Goal: Task Accomplishment & Management: Complete application form

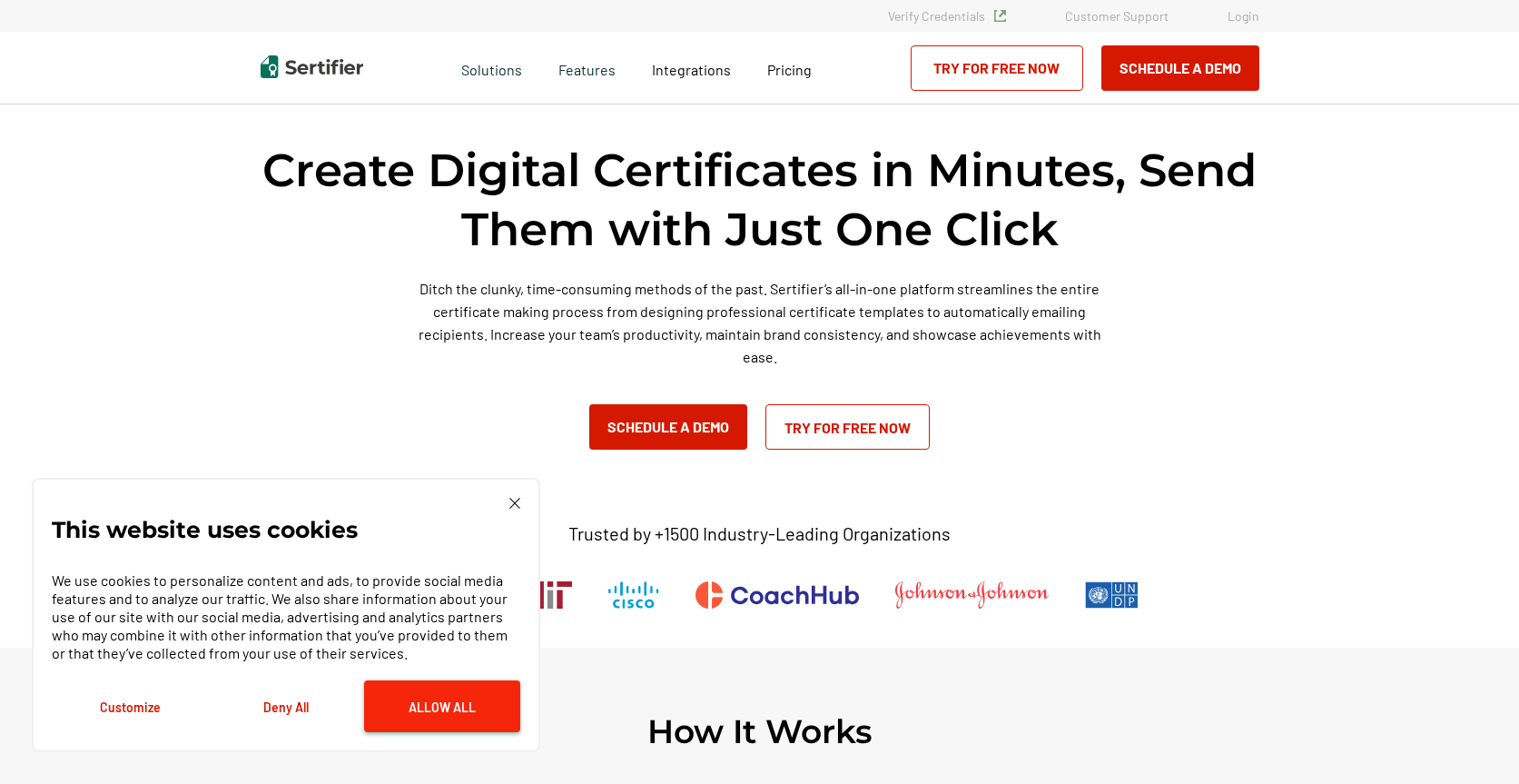
click at [434, 704] on button "Allow All" at bounding box center [443, 706] width 156 height 51
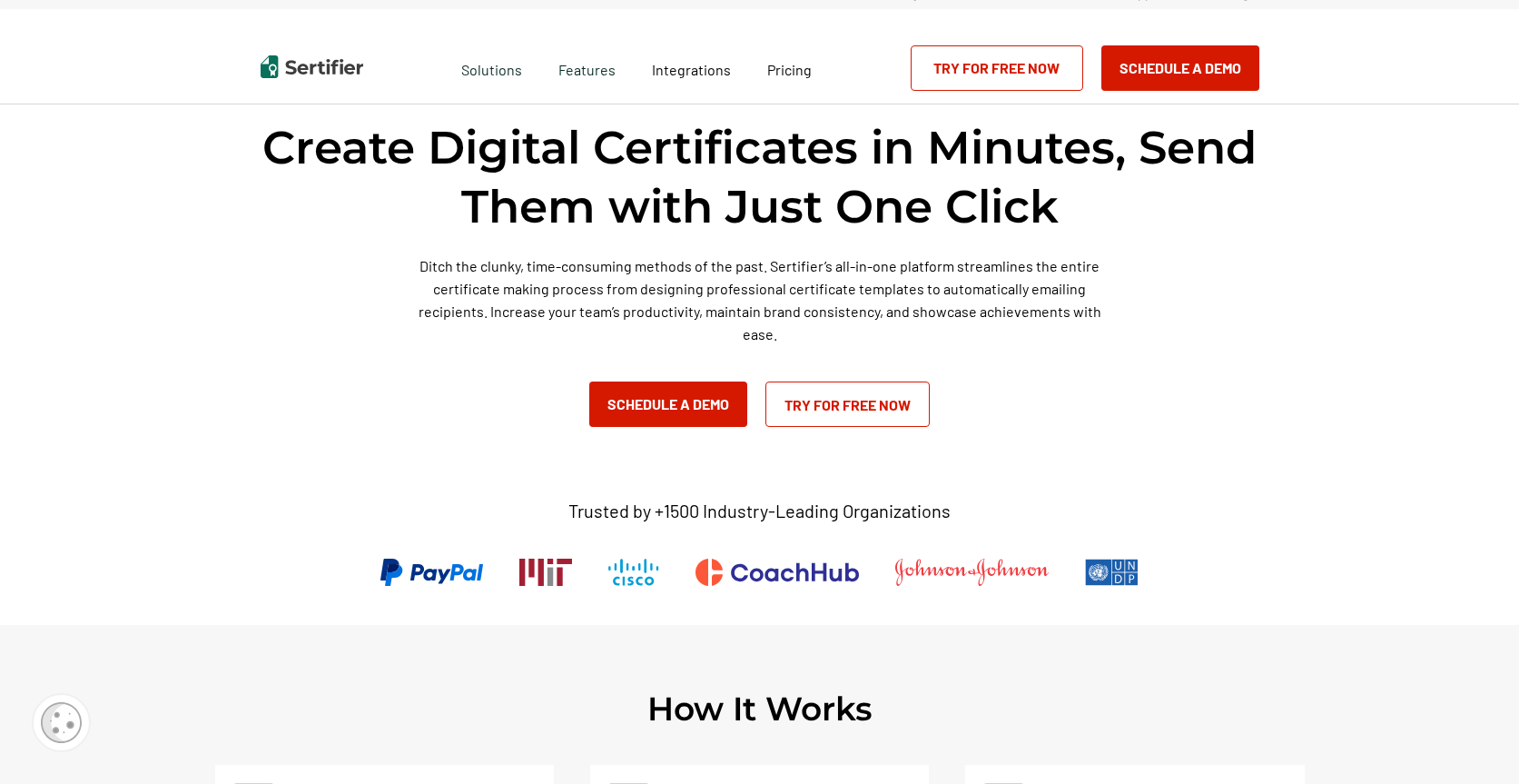
scroll to position [20, 0]
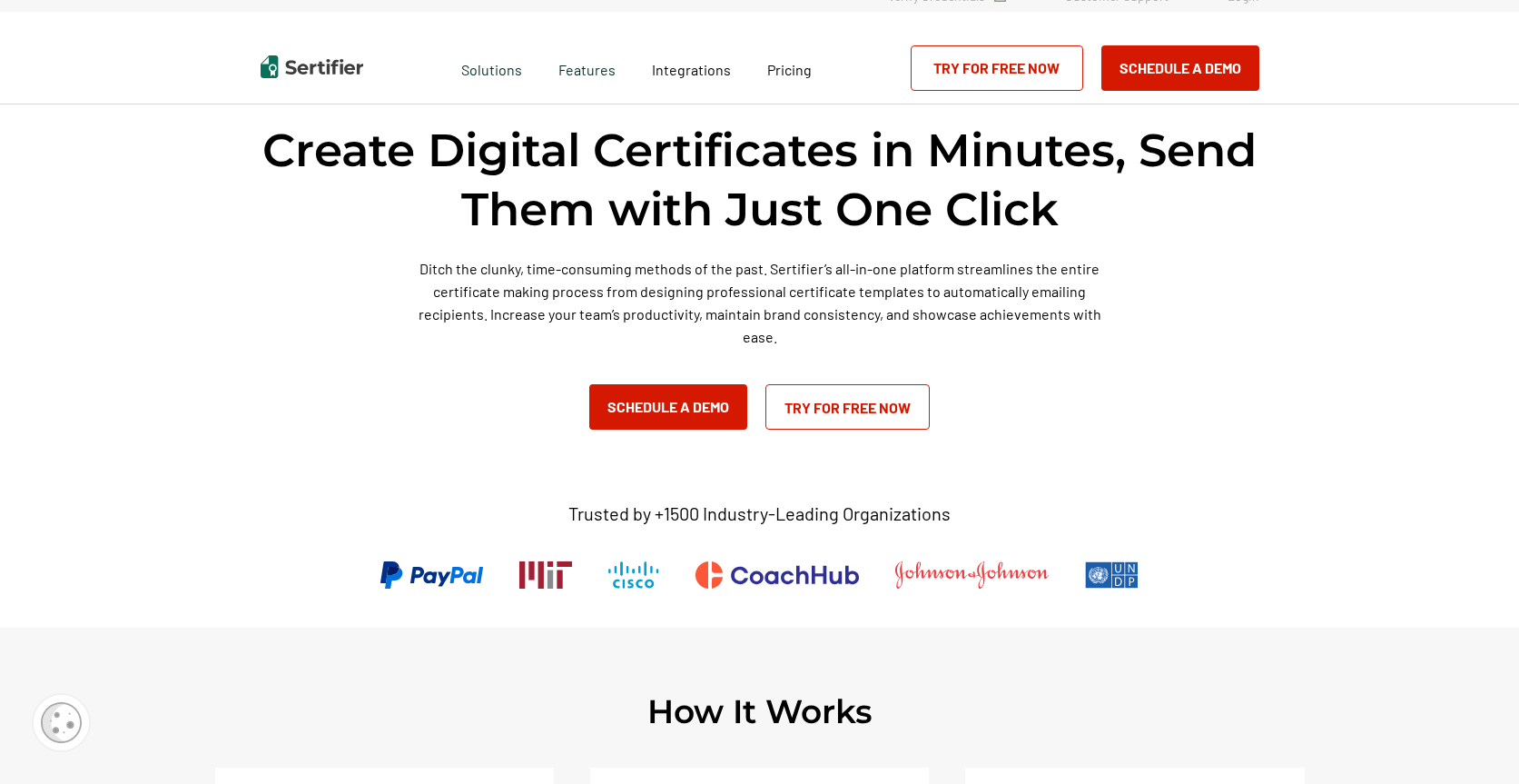
click at [996, 69] on link "Try for Free Now" at bounding box center [996, 69] width 172 height 46
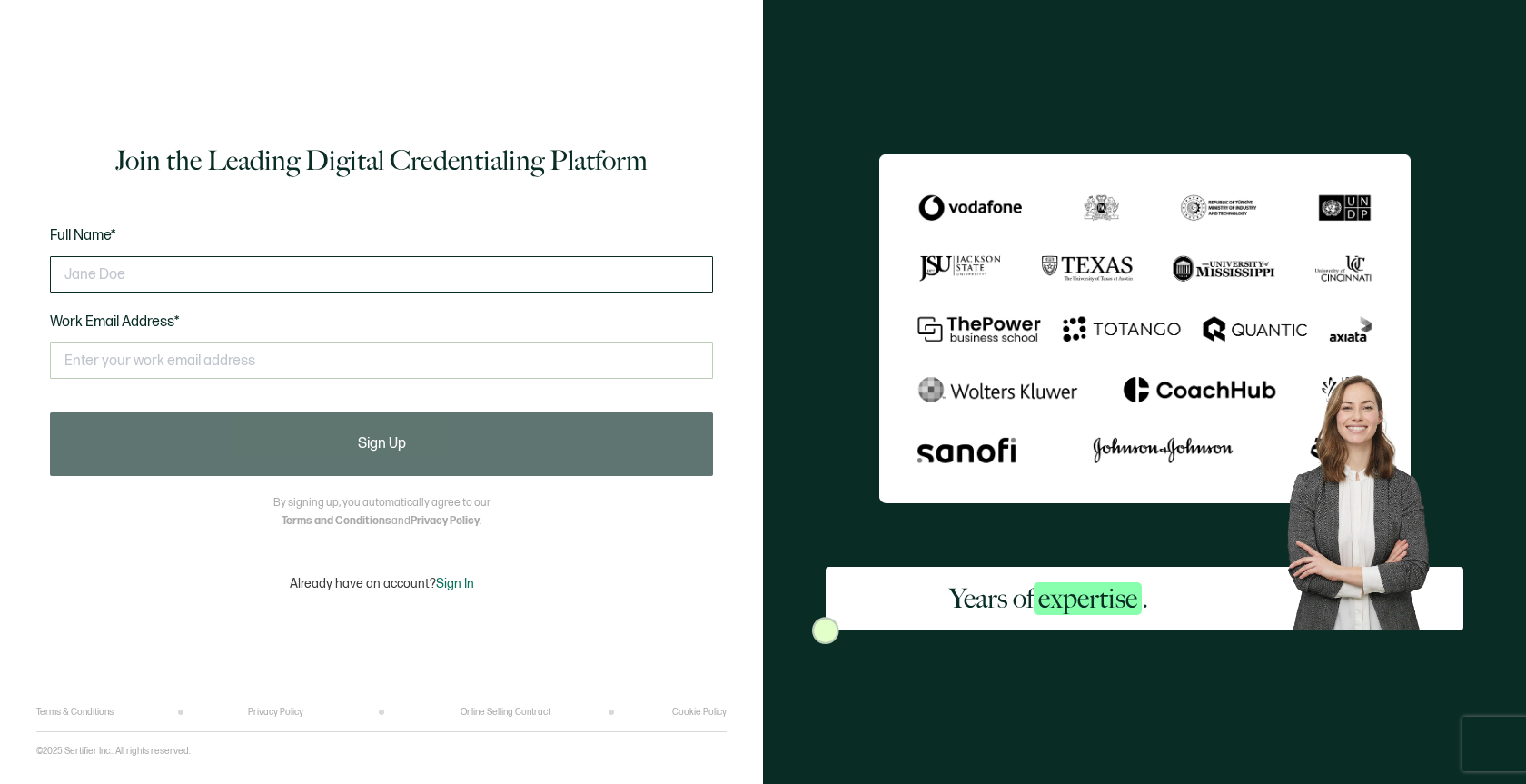
click at [133, 272] on input "text" at bounding box center [381, 274] width 664 height 36
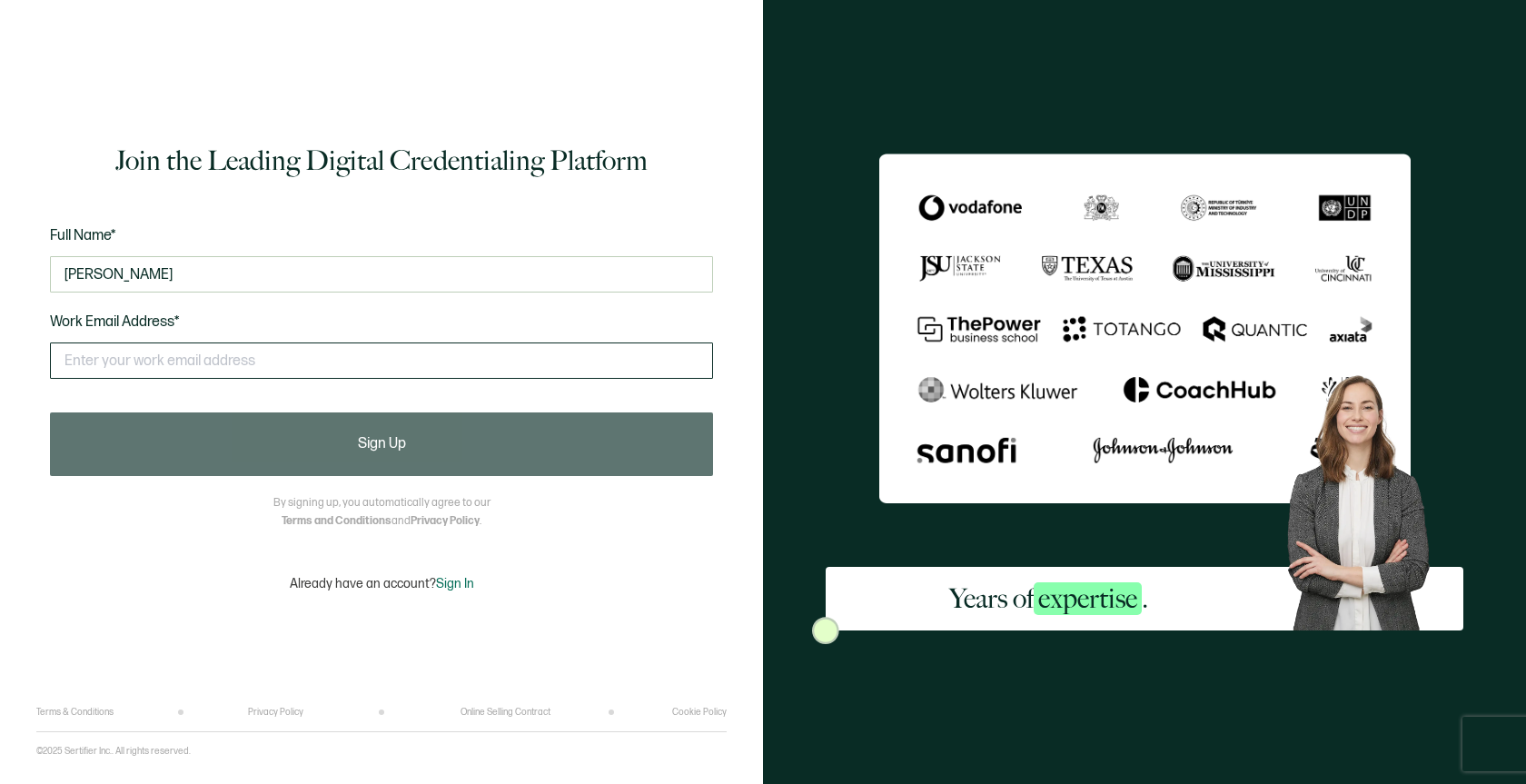
type input "Ronnie McDonald"
click at [128, 354] on input "text" at bounding box center [381, 361] width 664 height 36
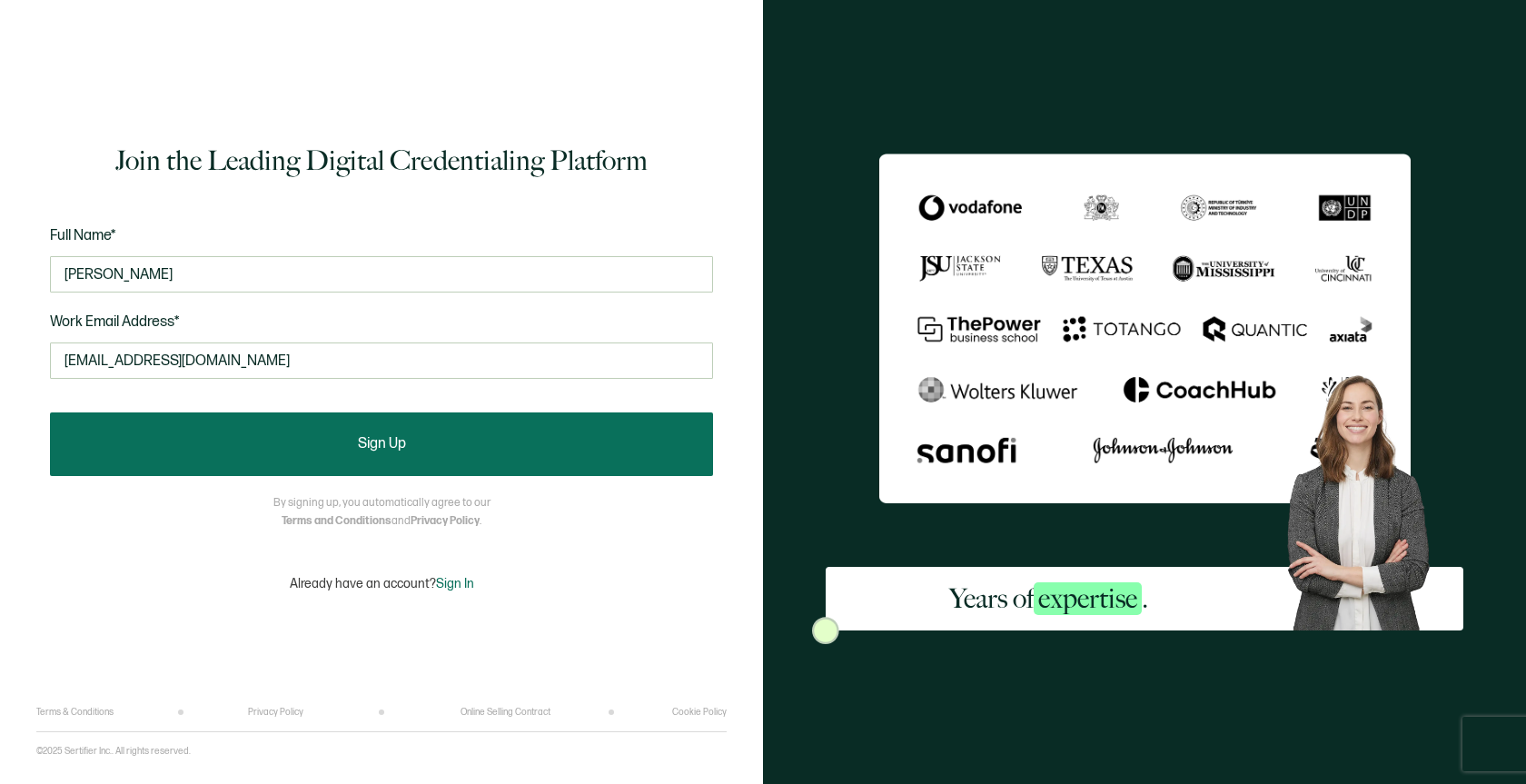
click at [182, 419] on button "Sign Up" at bounding box center [381, 443] width 664 height 64
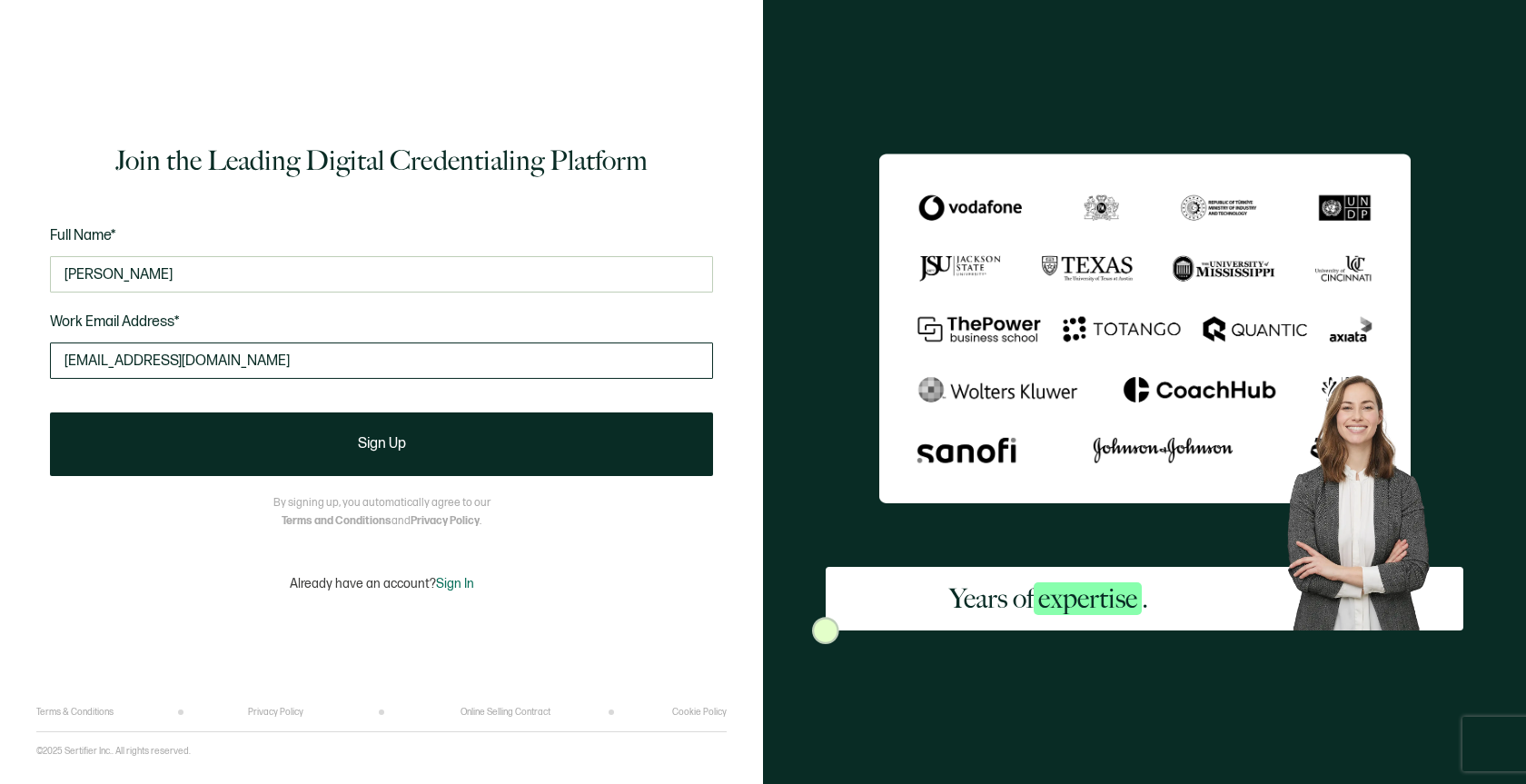
click at [235, 362] on input "rmcdonal@hotmail.com" at bounding box center [381, 361] width 664 height 36
click at [127, 361] on input "rmcdonal@mcassociatesllc.com" at bounding box center [381, 361] width 664 height 36
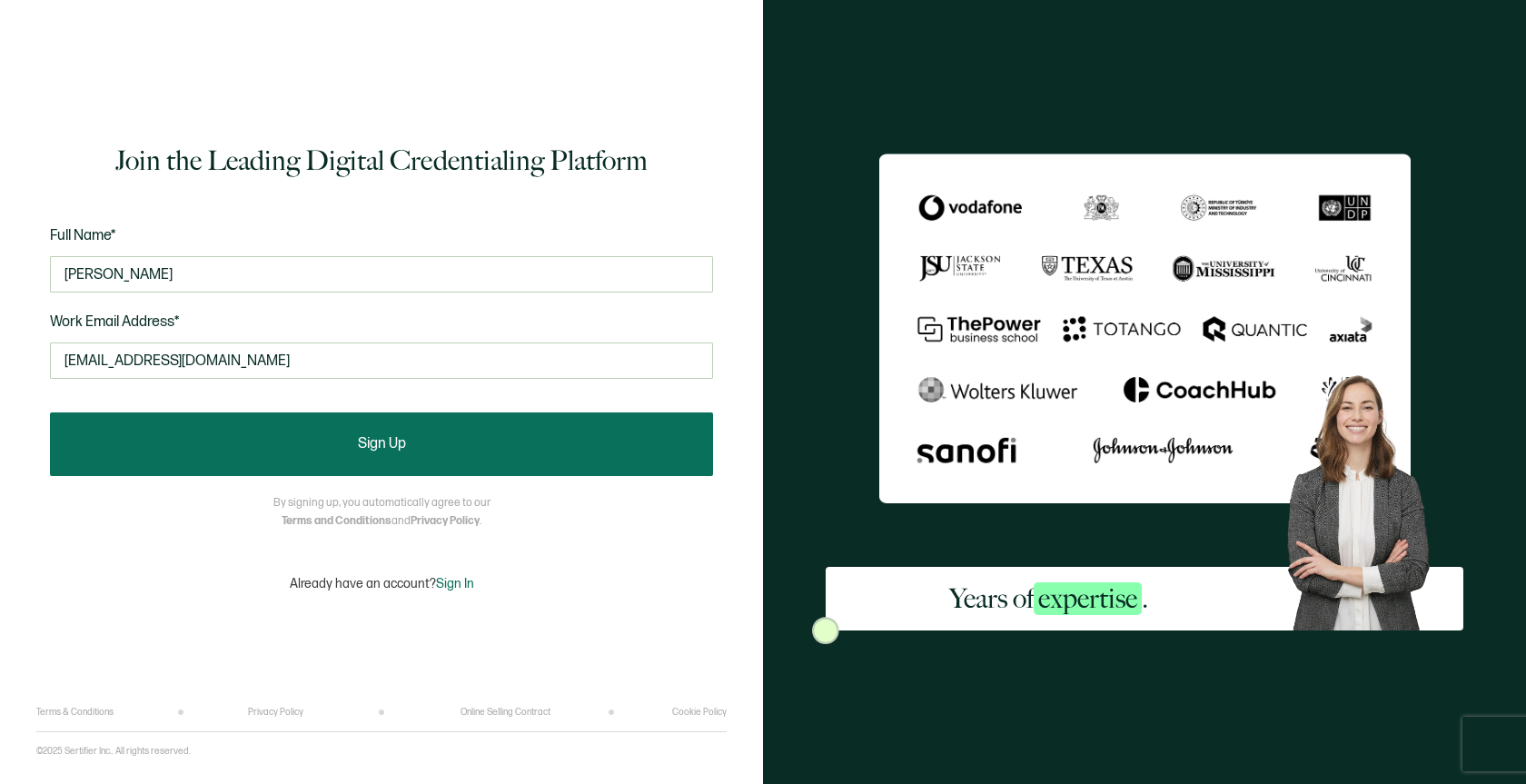
type input "rmcdonald@mcassociatesllc.com"
click at [284, 438] on button "Sign Up" at bounding box center [381, 443] width 664 height 64
